Goal: Navigation & Orientation: Find specific page/section

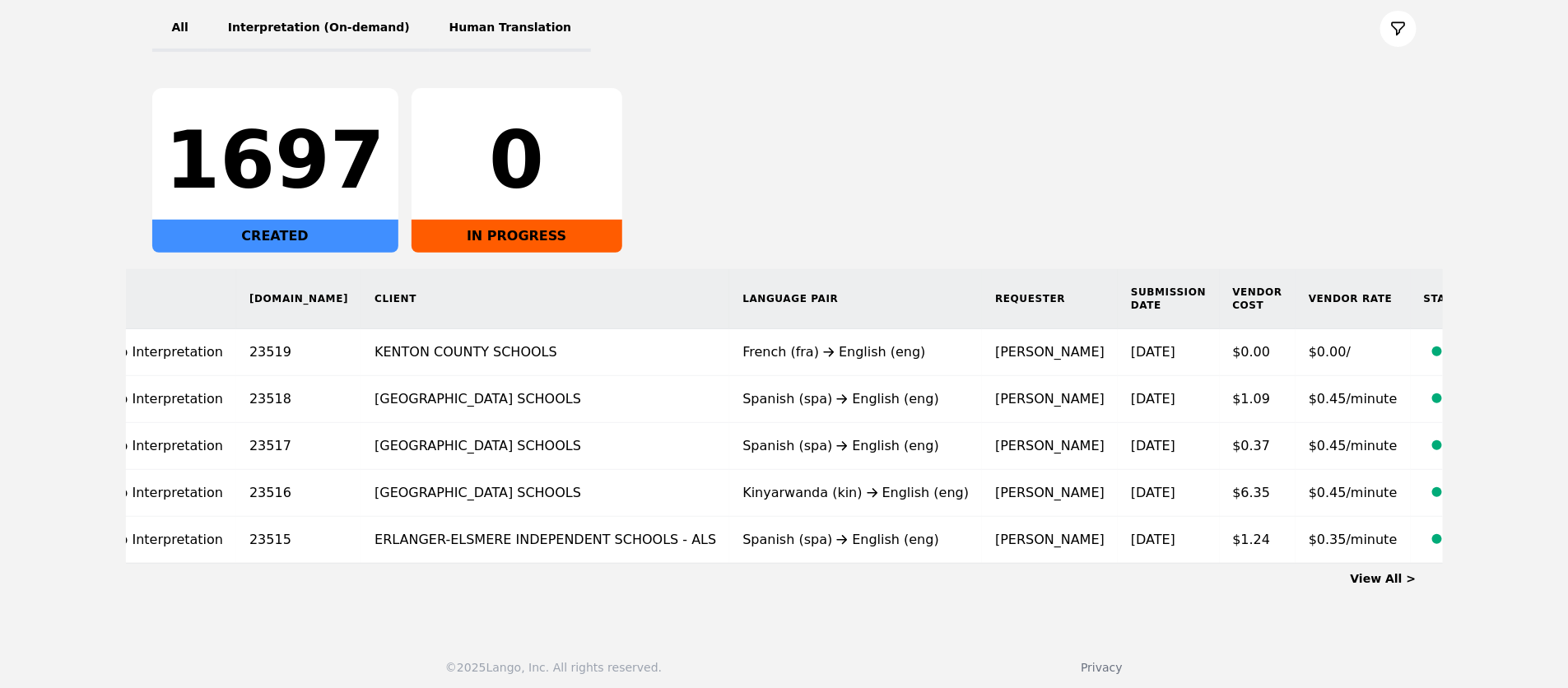
scroll to position [208, 0]
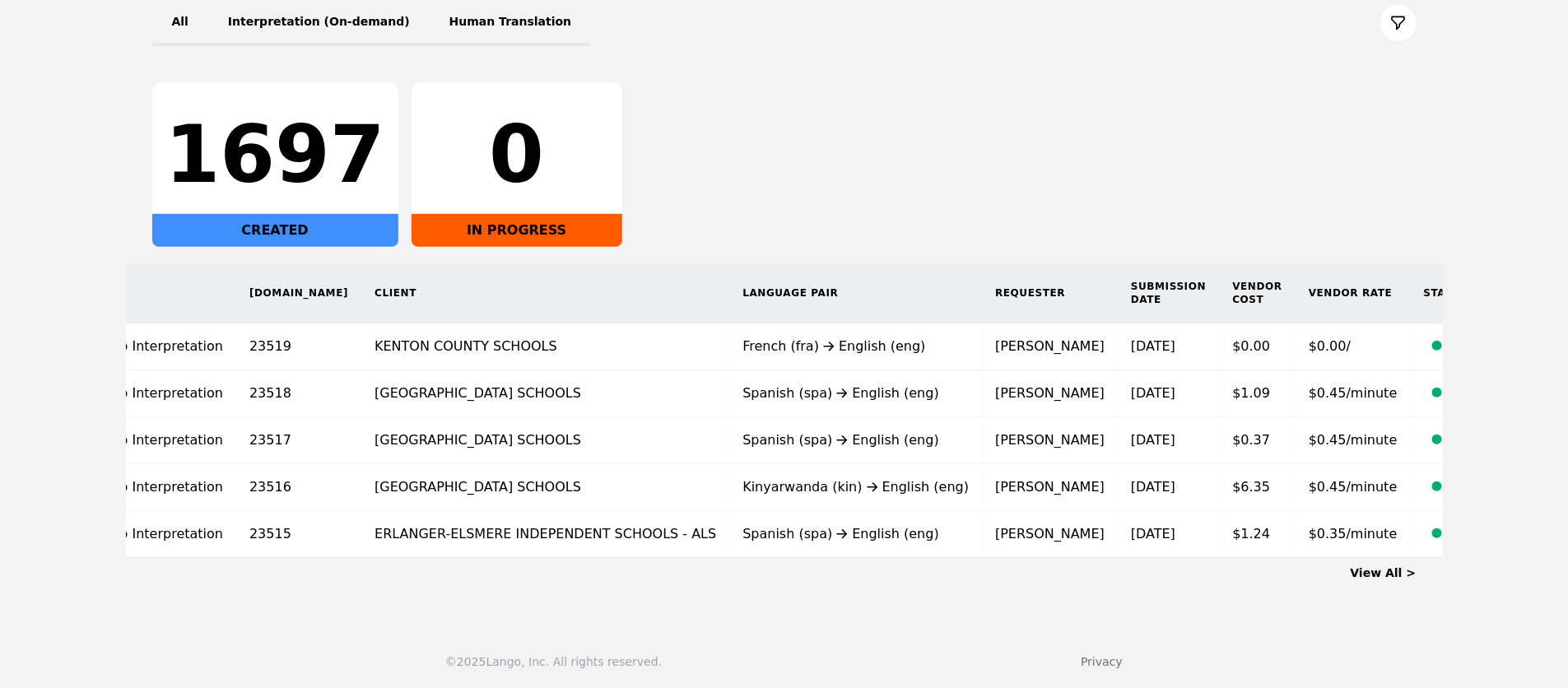
click at [1391, 568] on link "View All >" at bounding box center [1383, 573] width 66 height 14
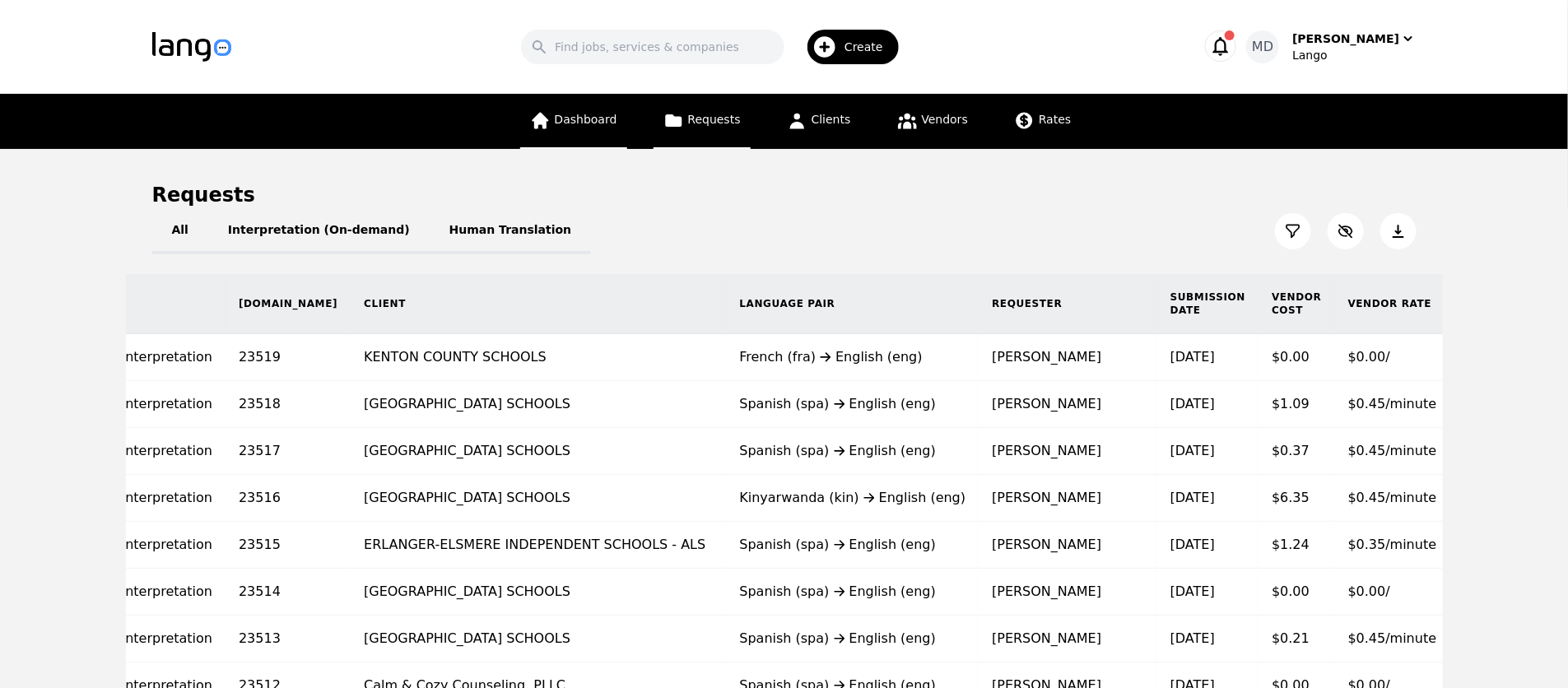
click at [597, 115] on span "Dashboard" at bounding box center [586, 119] width 63 height 14
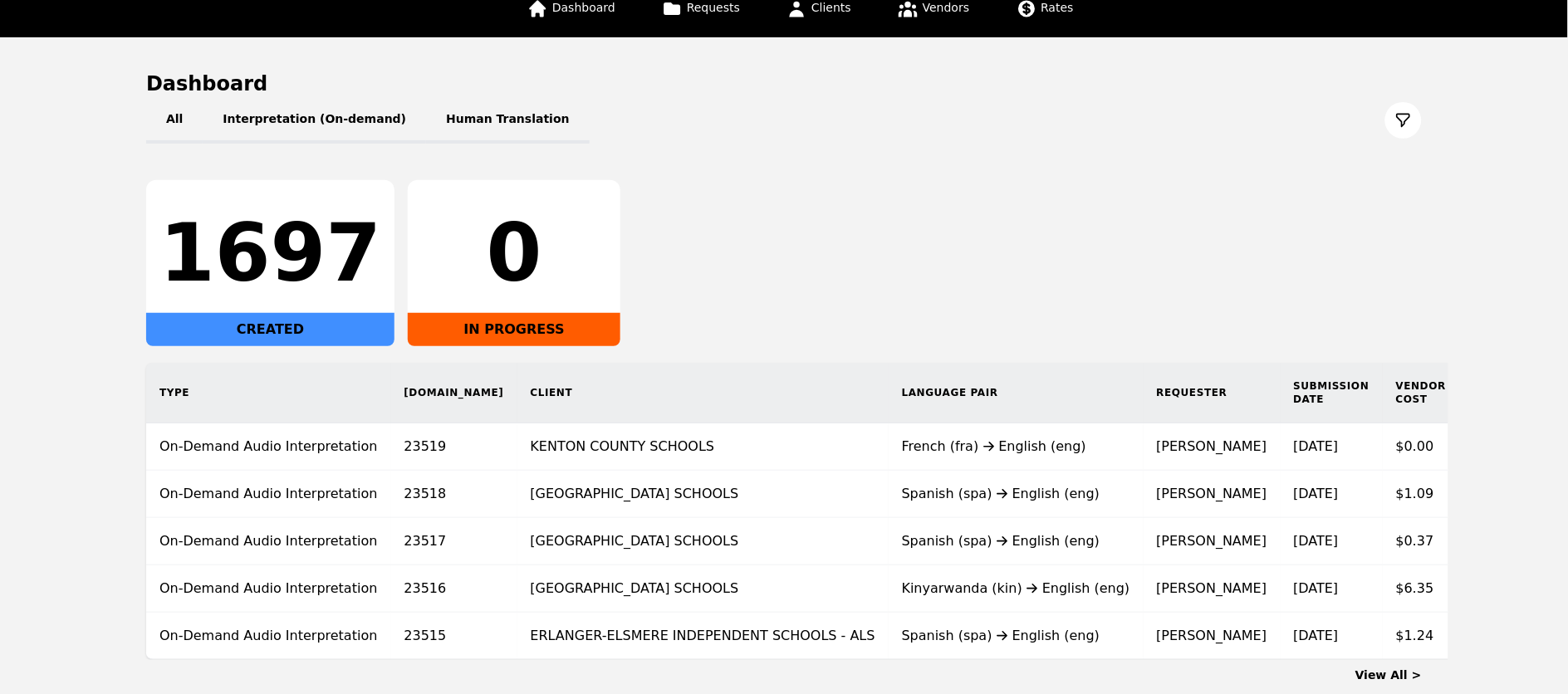
scroll to position [136, 0]
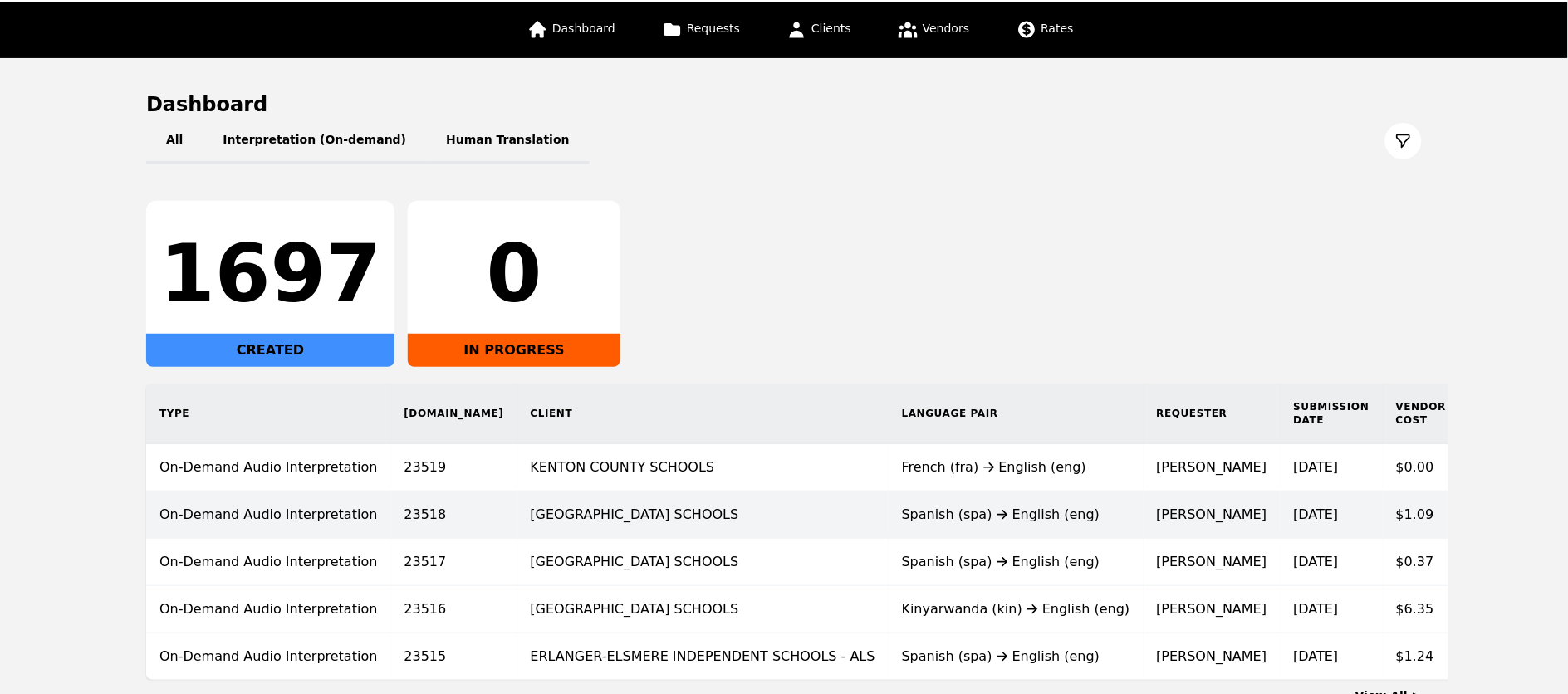
scroll to position [224, 0]
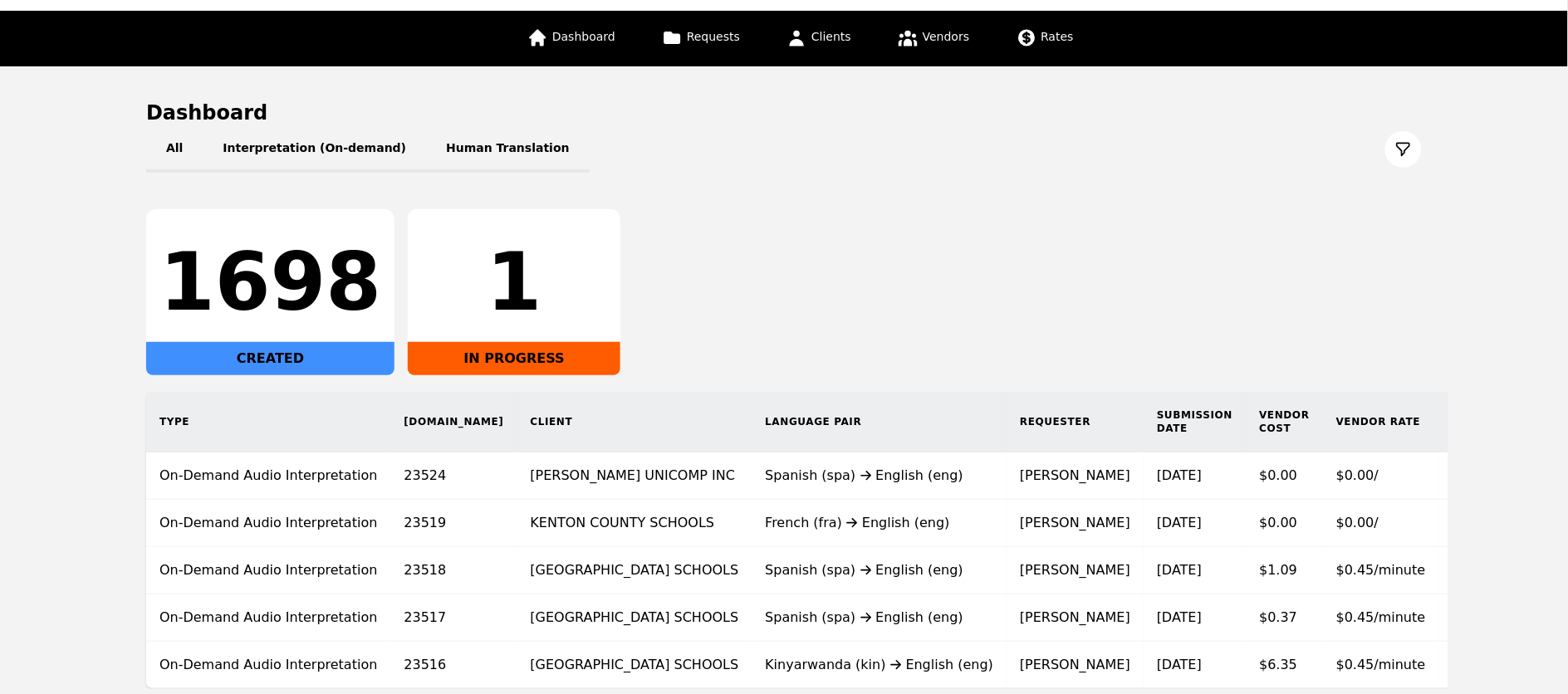
scroll to position [148, 0]
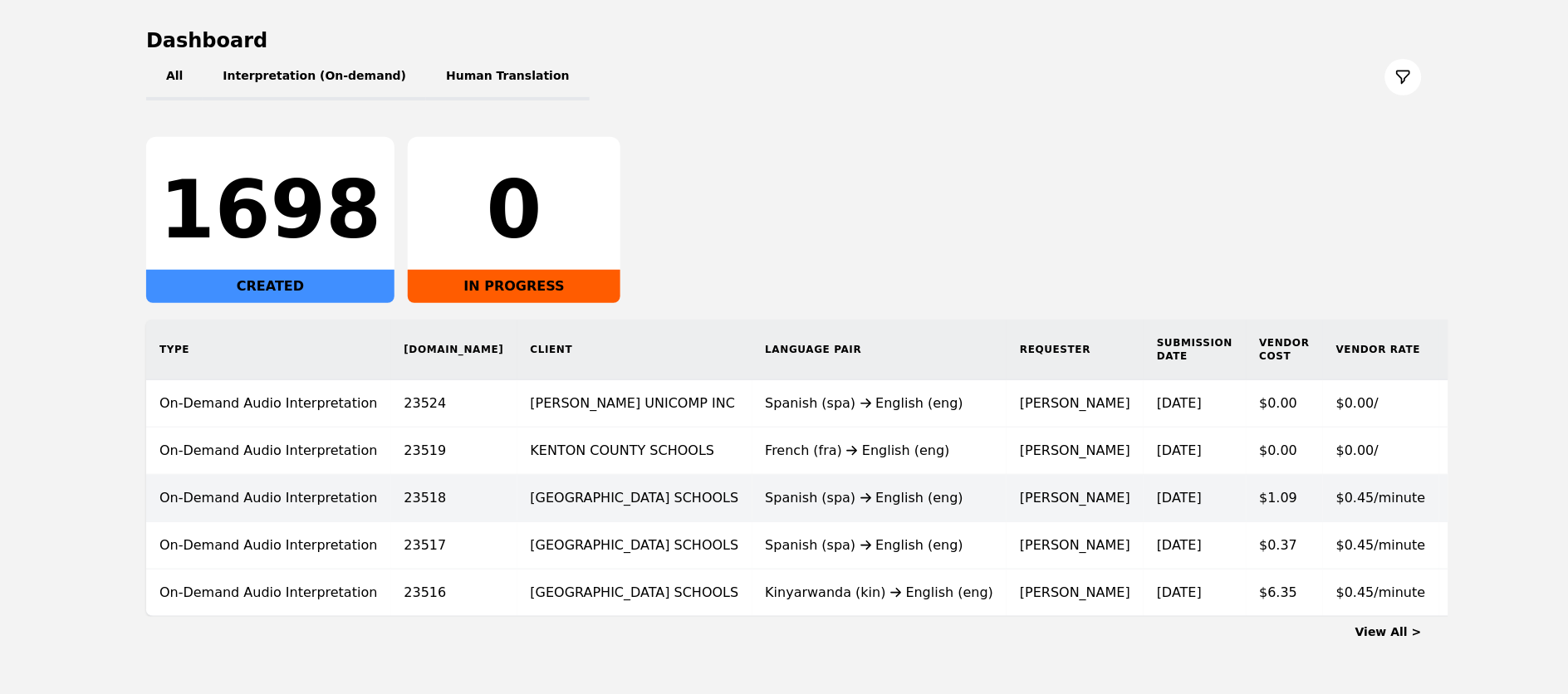
scroll to position [160, 0]
